Goal: Transaction & Acquisition: Purchase product/service

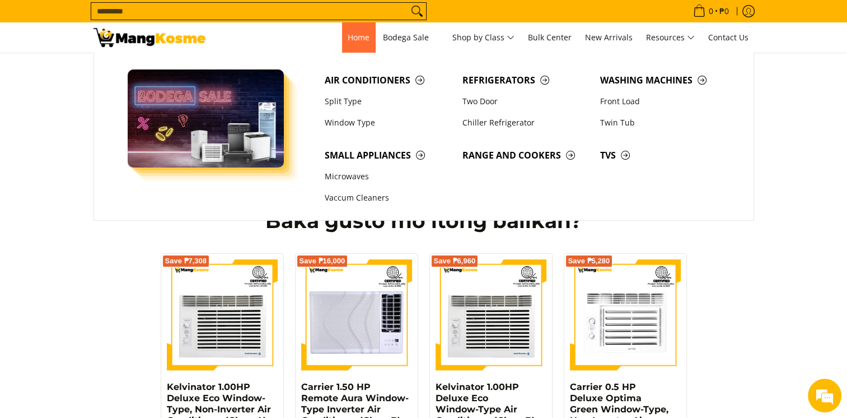
click at [352, 51] on link "Home" at bounding box center [358, 37] width 33 height 30
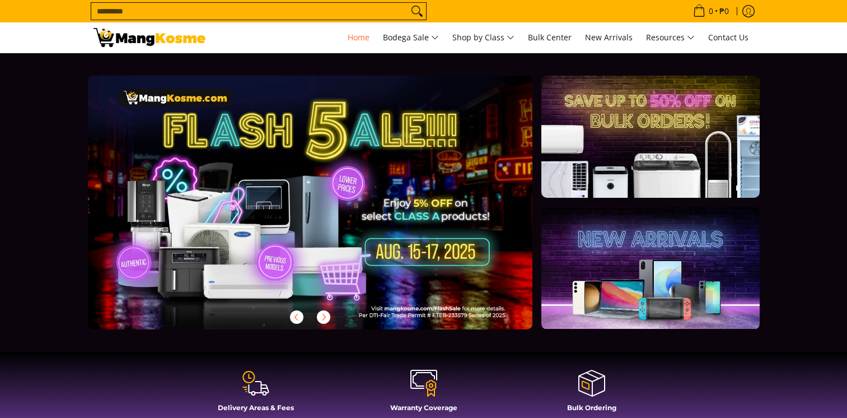
scroll to position [112, 0]
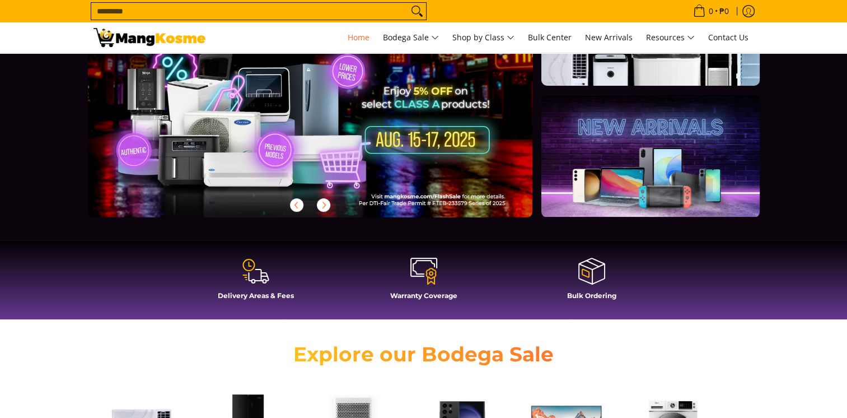
click at [251, 277] on icon at bounding box center [256, 271] width 27 height 27
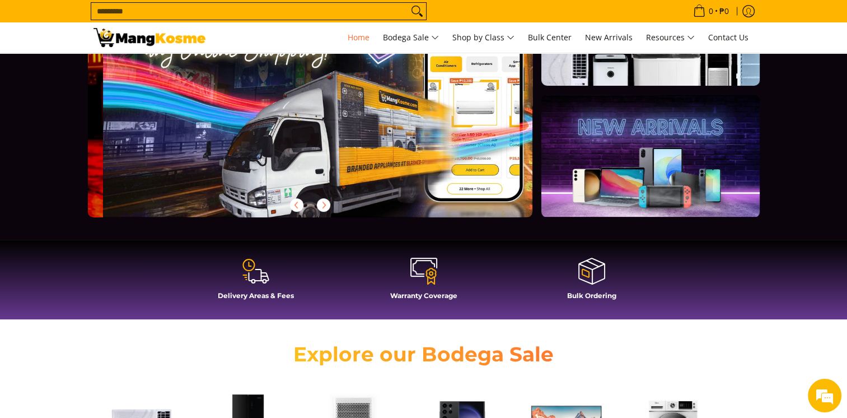
scroll to position [0, 445]
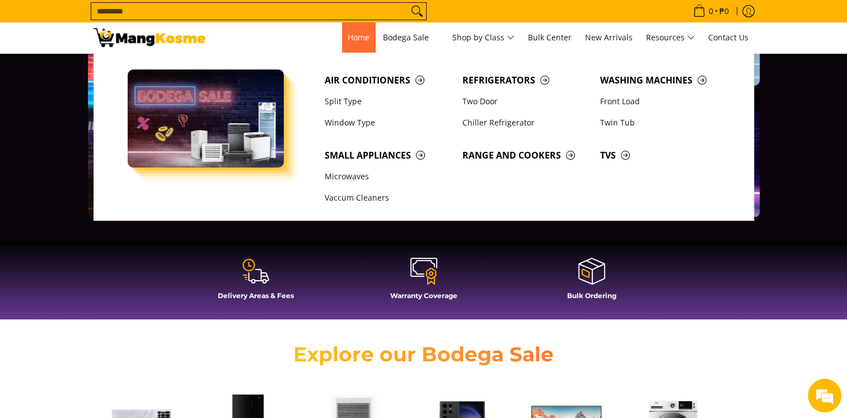
click at [365, 35] on link "Home" at bounding box center [358, 37] width 33 height 30
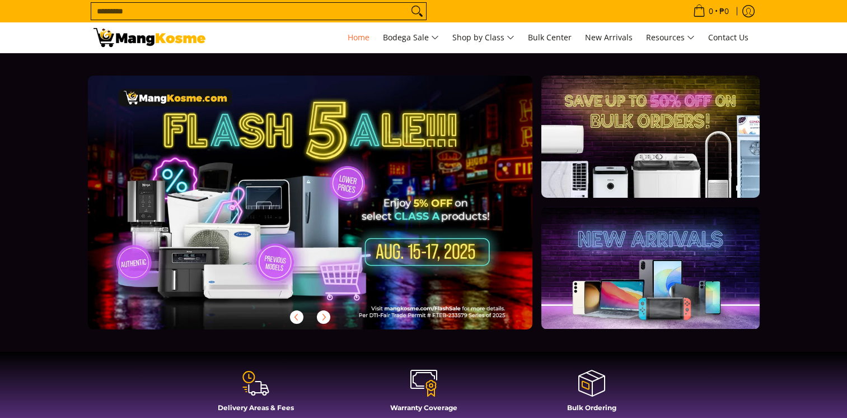
scroll to position [448, 0]
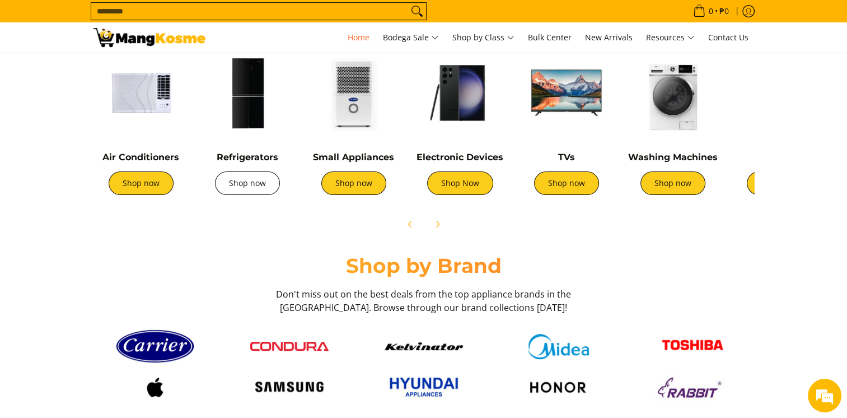
click at [243, 190] on link "Shop now" at bounding box center [247, 183] width 65 height 24
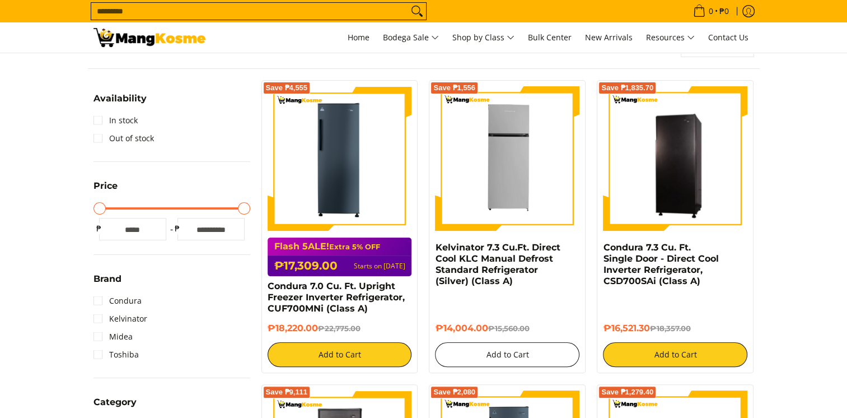
scroll to position [168, 0]
click at [516, 362] on button "Add to Cart" at bounding box center [507, 354] width 144 height 25
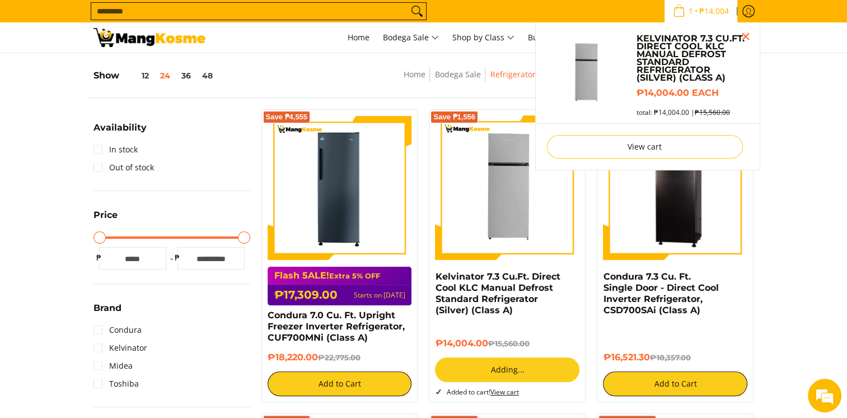
scroll to position [137, 0]
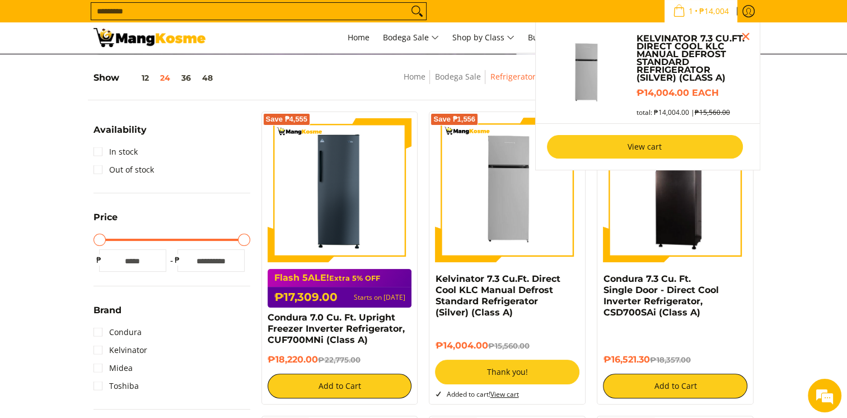
click at [587, 140] on link "View cart" at bounding box center [645, 147] width 196 height 24
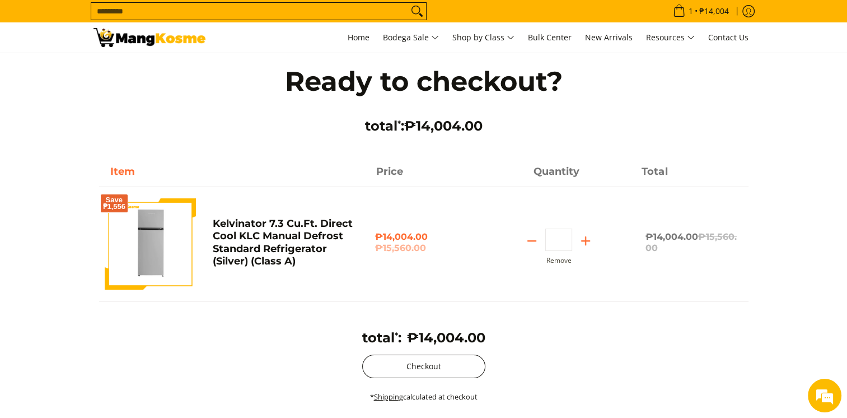
click at [427, 368] on button "Checkout" at bounding box center [423, 367] width 123 height 24
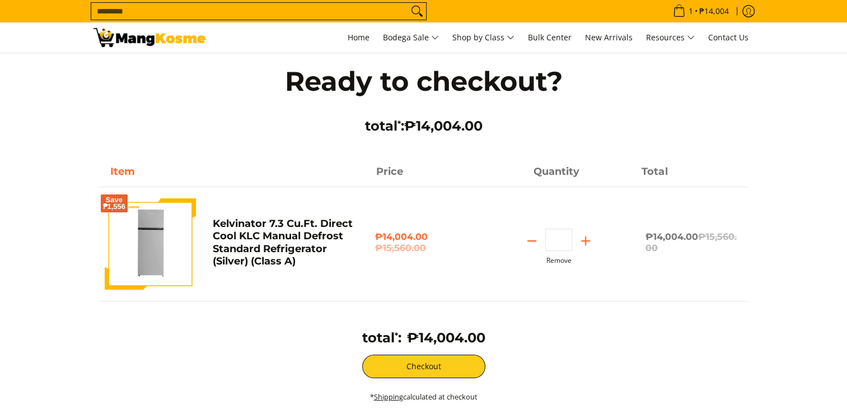
click at [548, 261] on button "Remove" at bounding box center [559, 261] width 25 height 8
type input "*"
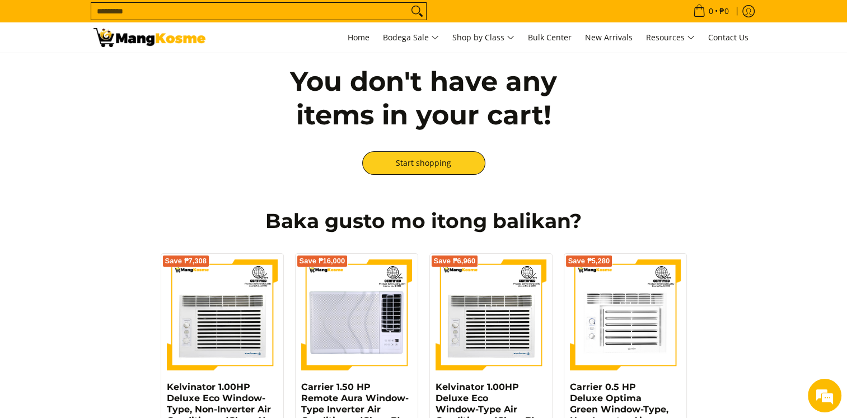
click at [185, 13] on input "Search..." at bounding box center [249, 11] width 317 height 17
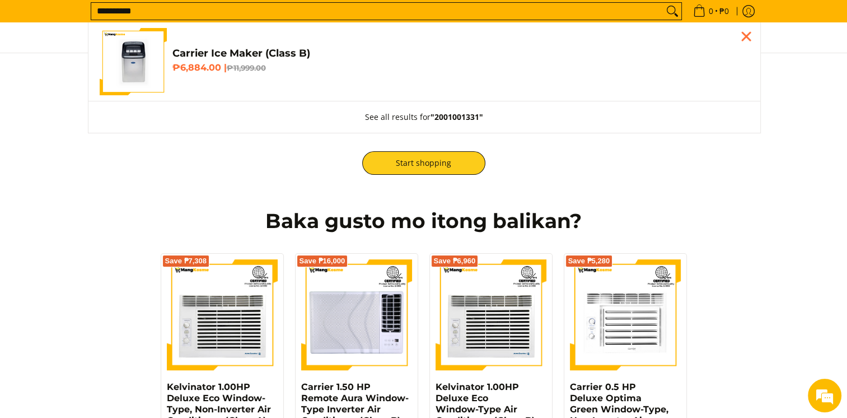
type input "**********"
click at [210, 50] on h4 "Carrier Ice Maker (Class B)" at bounding box center [461, 53] width 577 height 13
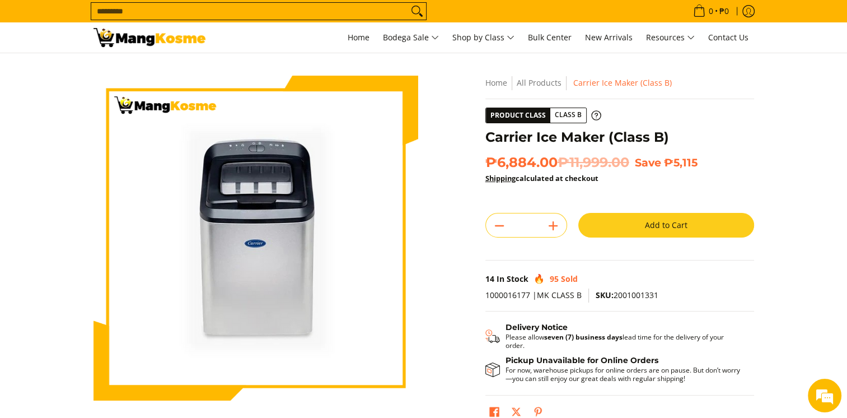
click at [631, 225] on button "Add to Cart" at bounding box center [667, 225] width 176 height 25
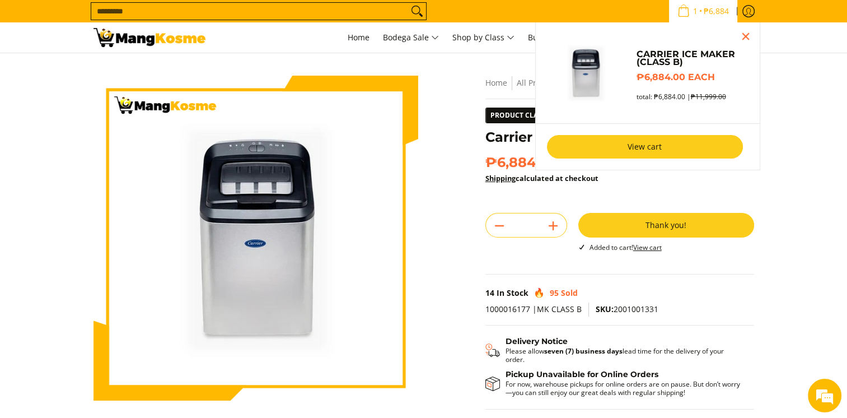
click at [573, 142] on link "View cart" at bounding box center [645, 147] width 196 height 24
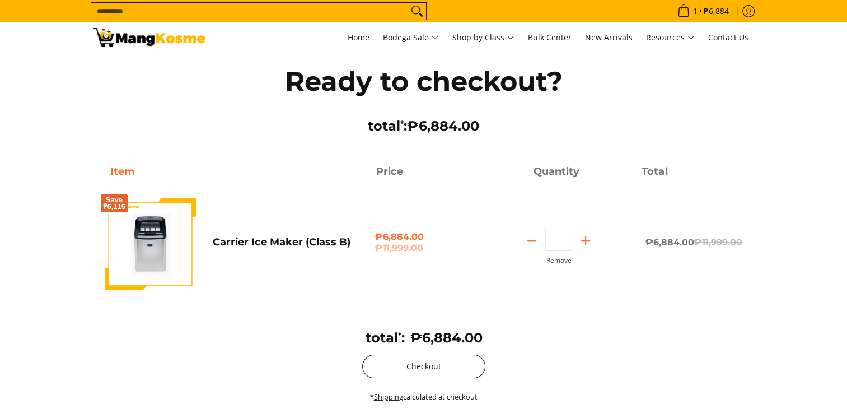
click at [394, 364] on button "Checkout" at bounding box center [423, 367] width 123 height 24
